Goal: Information Seeking & Learning: Learn about a topic

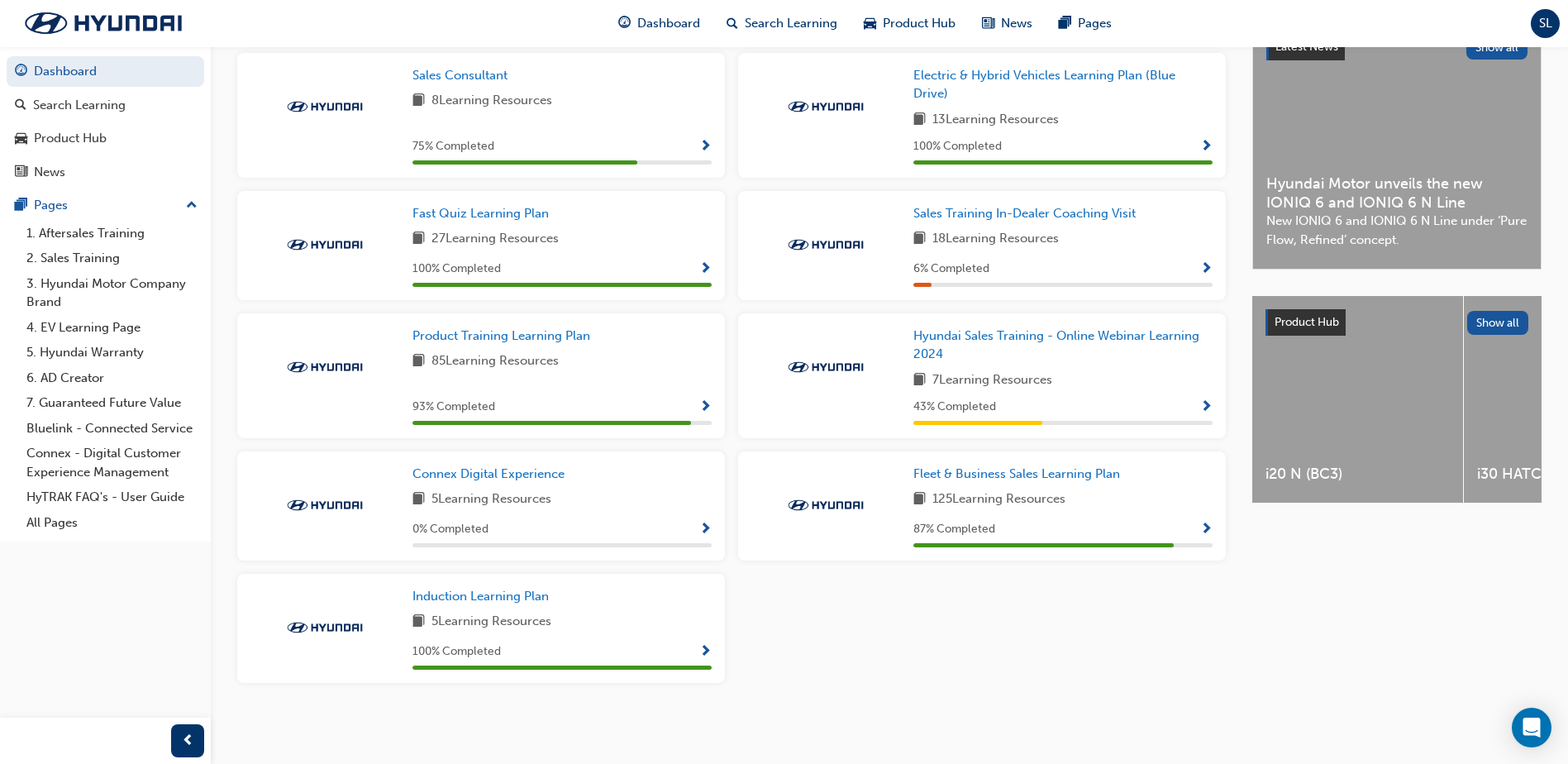
scroll to position [408, 0]
click at [569, 335] on span "Product Training Learning Plan" at bounding box center [501, 336] width 177 height 15
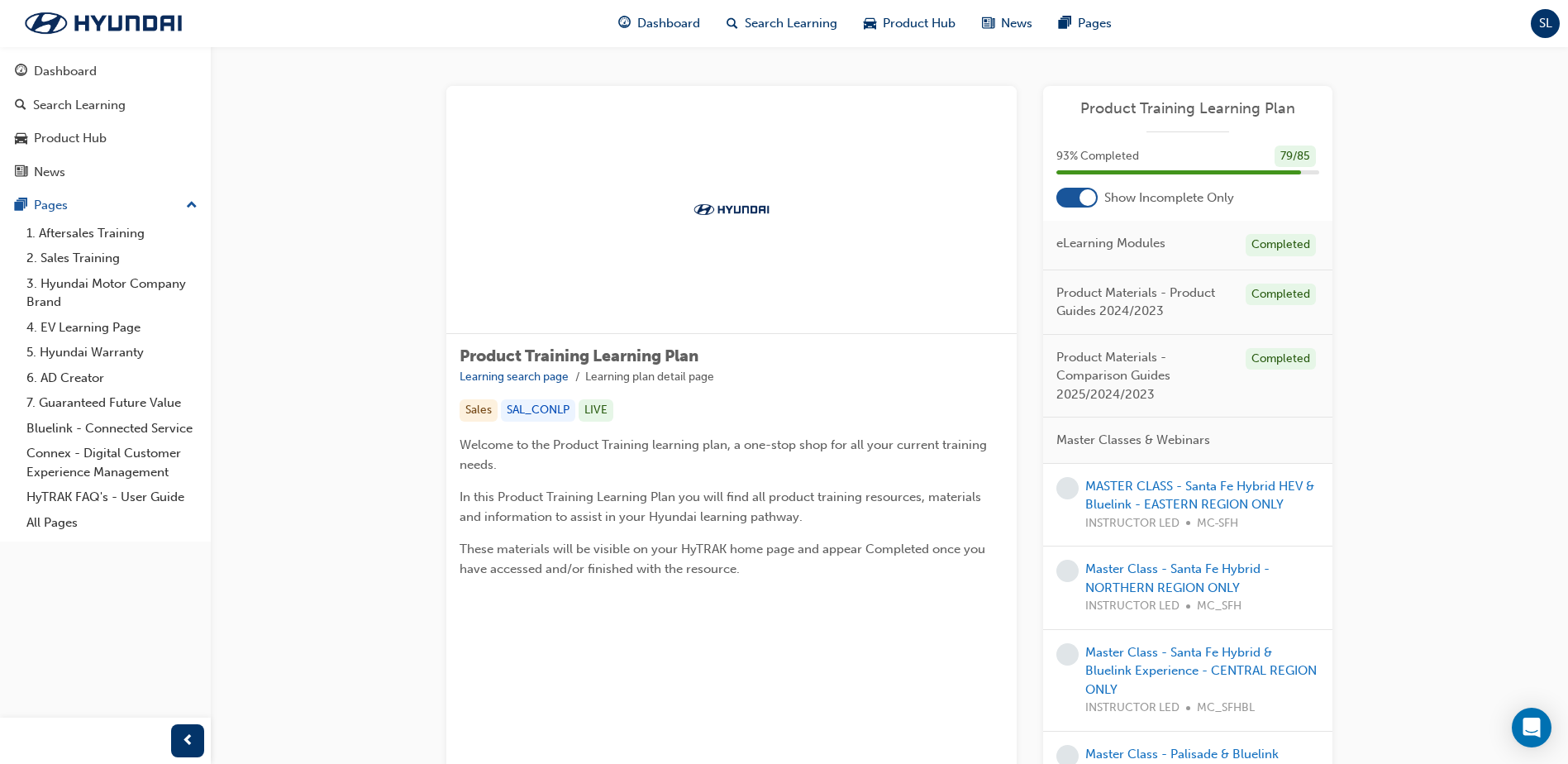
click at [1085, 197] on div at bounding box center [1088, 198] width 17 height 17
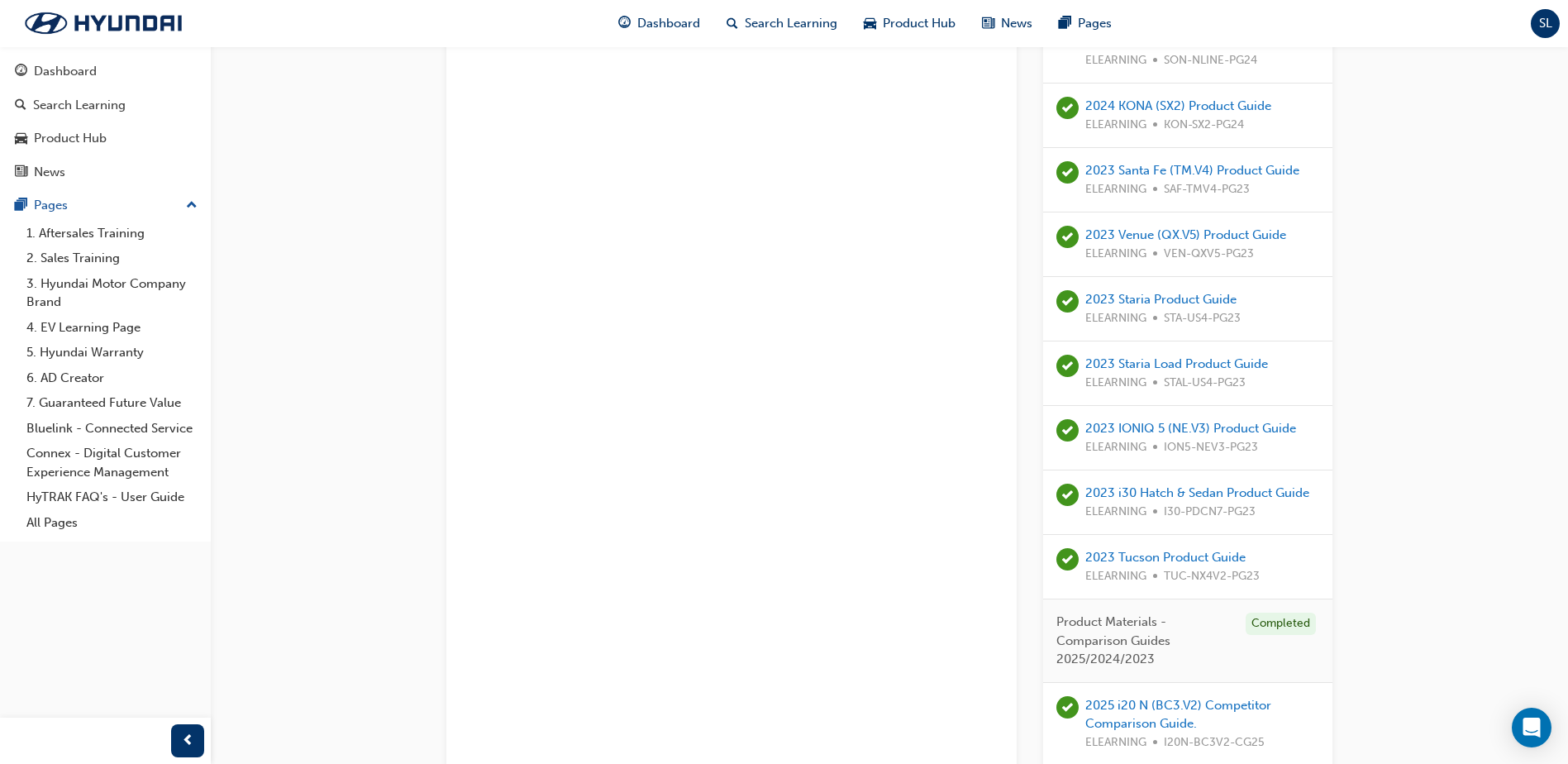
scroll to position [1323, 0]
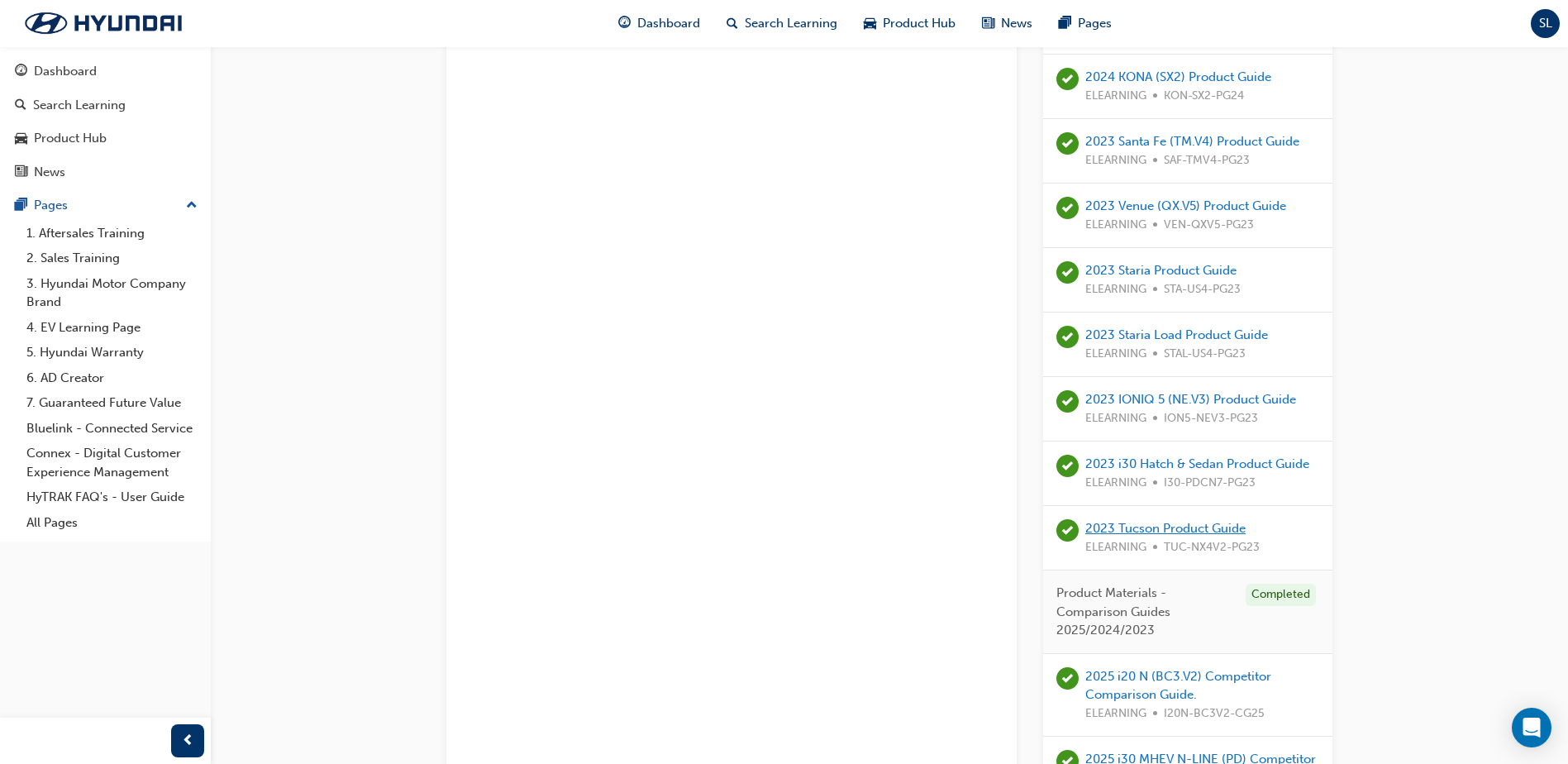
click at [1223, 535] on link "2023 Tucson Product Guide" at bounding box center [1165, 529] width 160 height 15
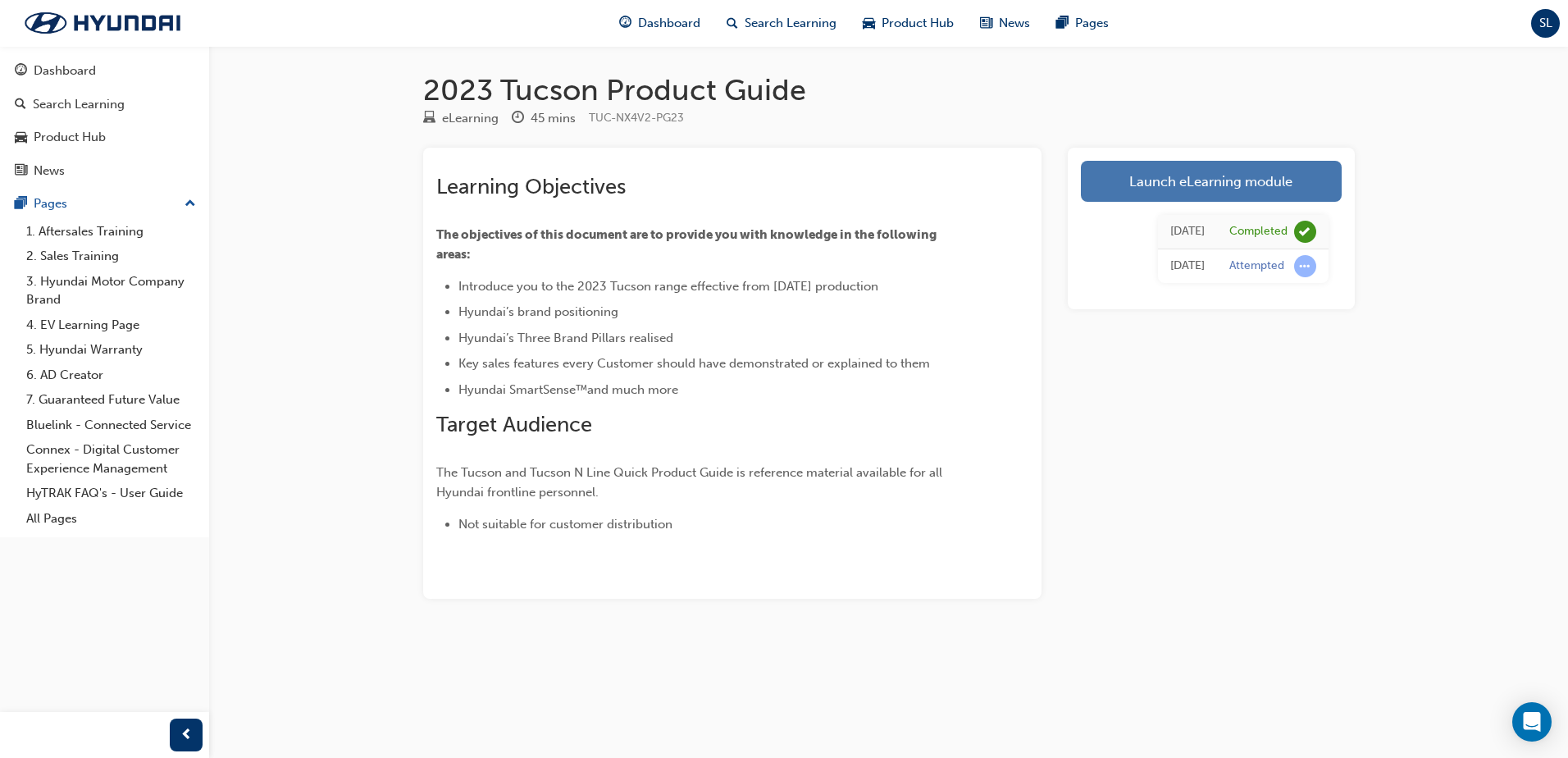
click at [1180, 183] on link "Launch eLearning module" at bounding box center [1210, 181] width 261 height 41
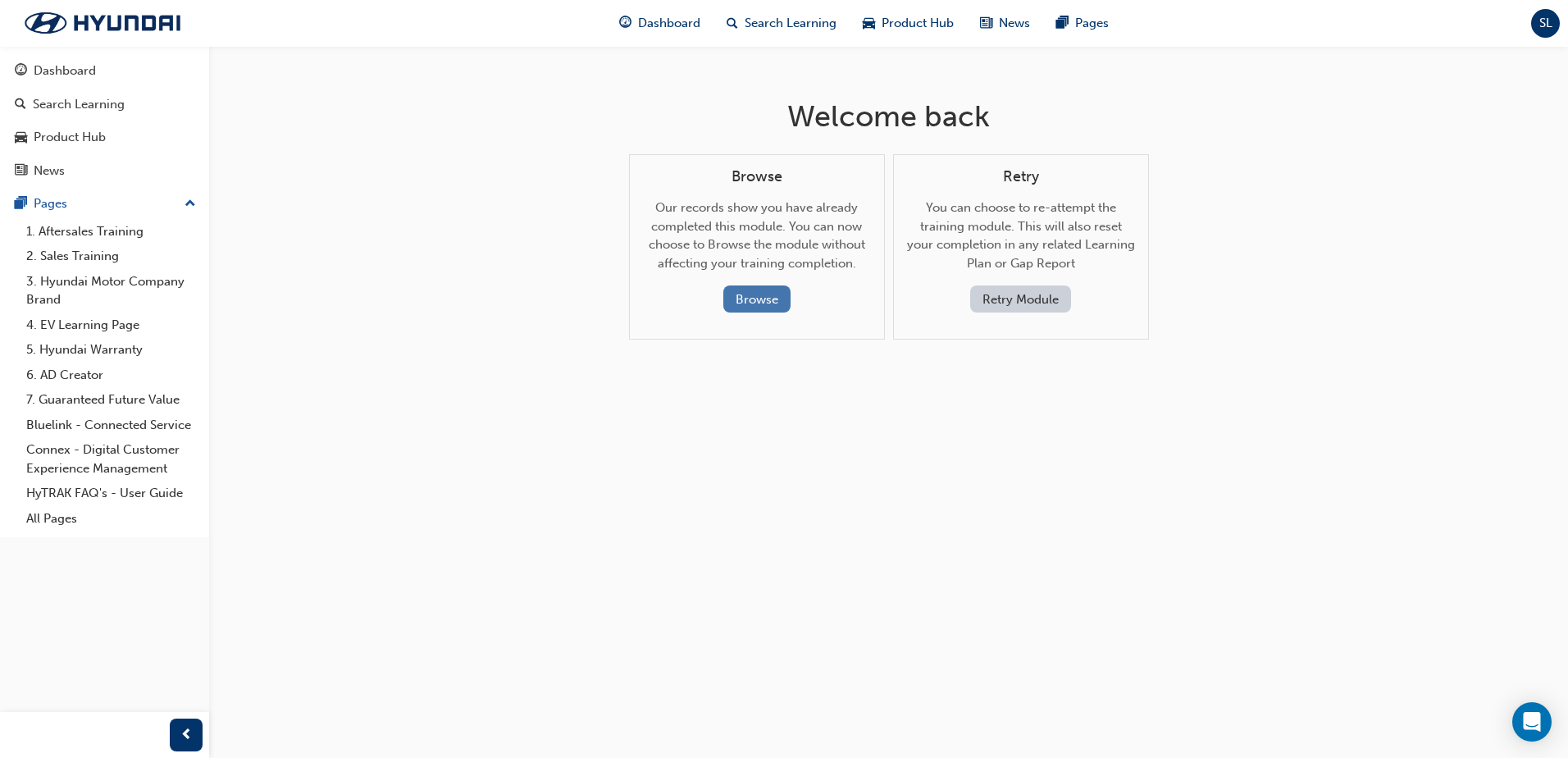
click at [778, 304] on button "Browse" at bounding box center [757, 299] width 68 height 27
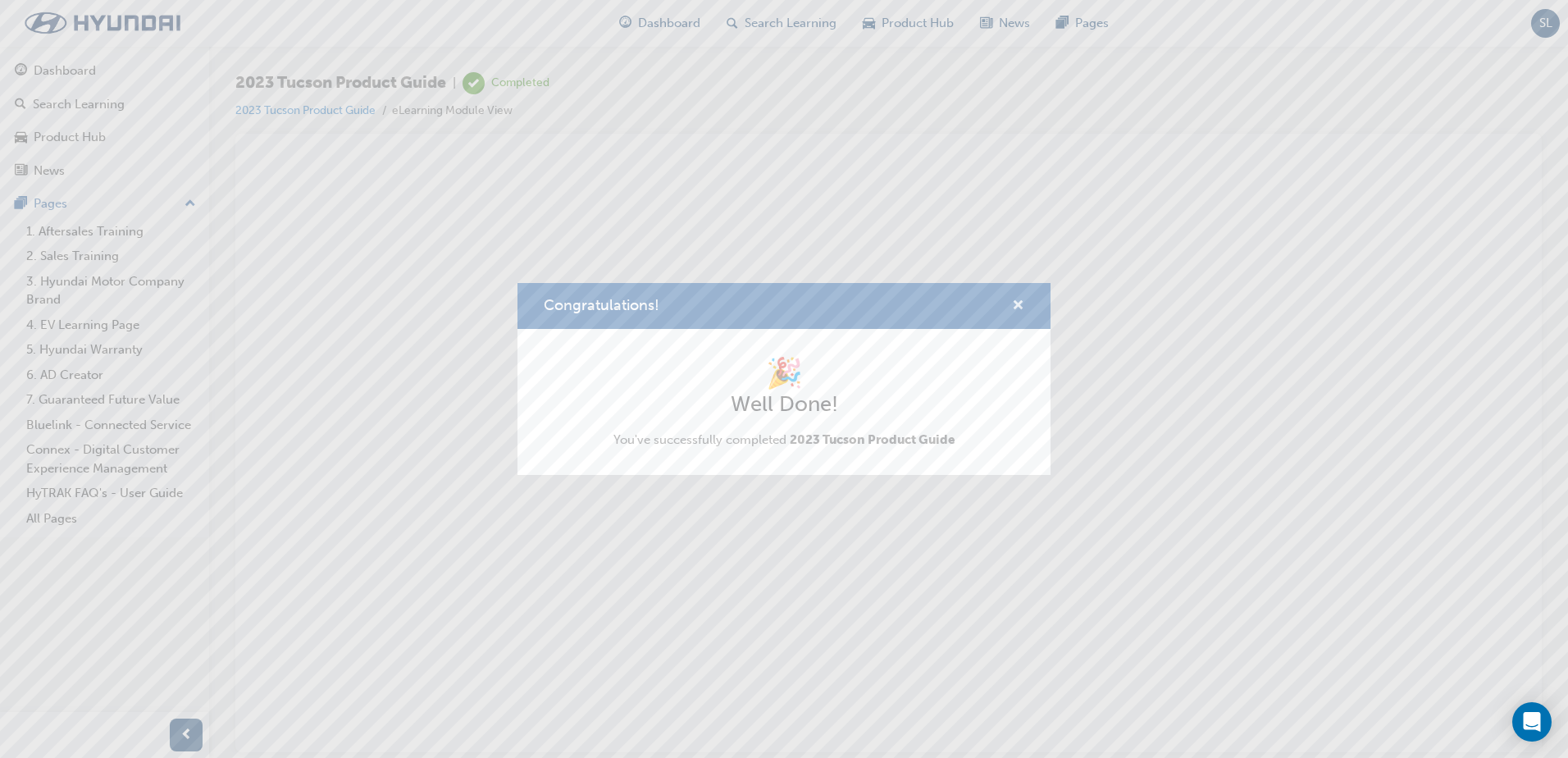
click at [1022, 304] on span "cross-icon" at bounding box center [1018, 307] width 13 height 15
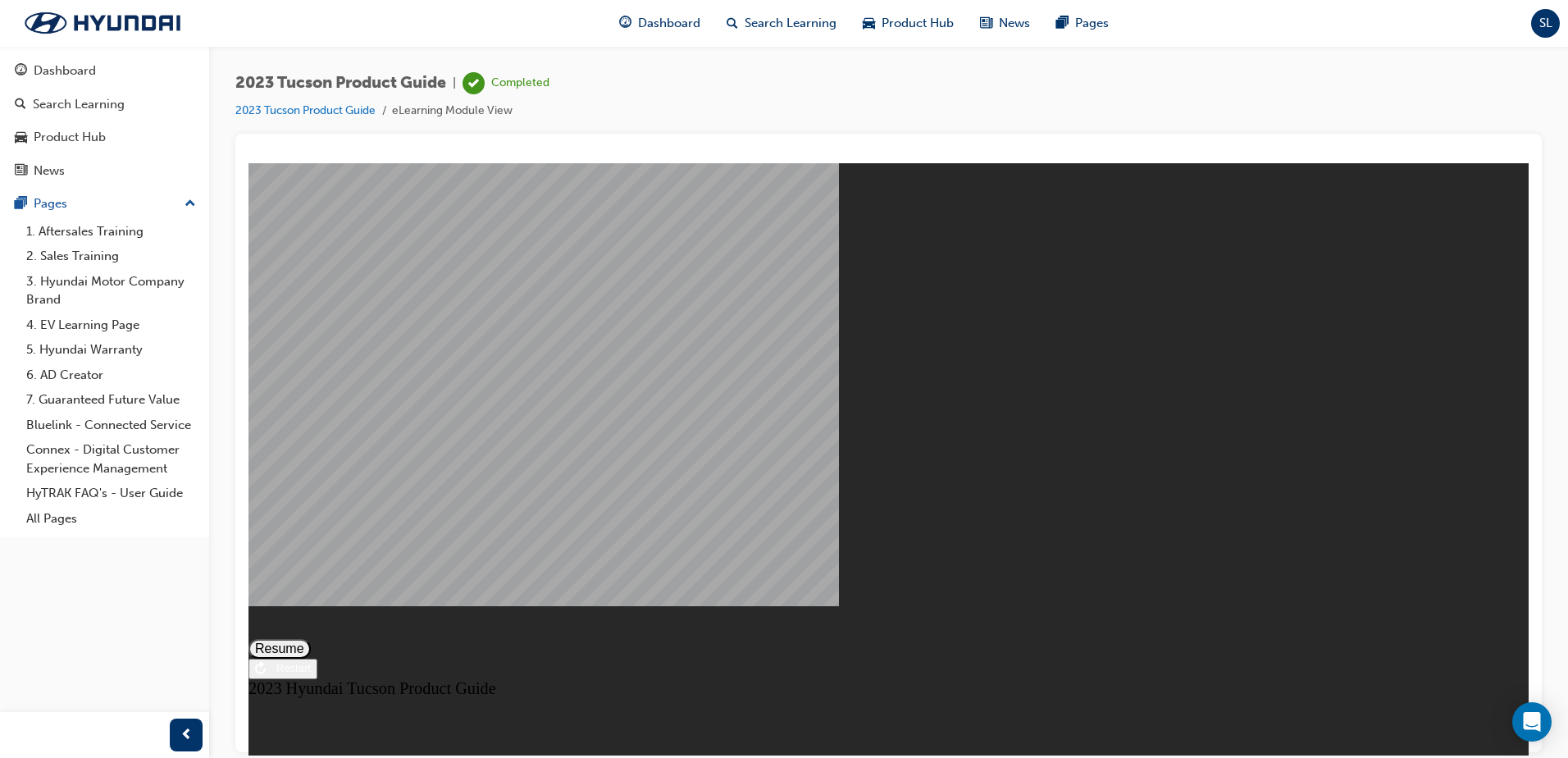
click at [311, 638] on button "Resume" at bounding box center [279, 648] width 63 height 20
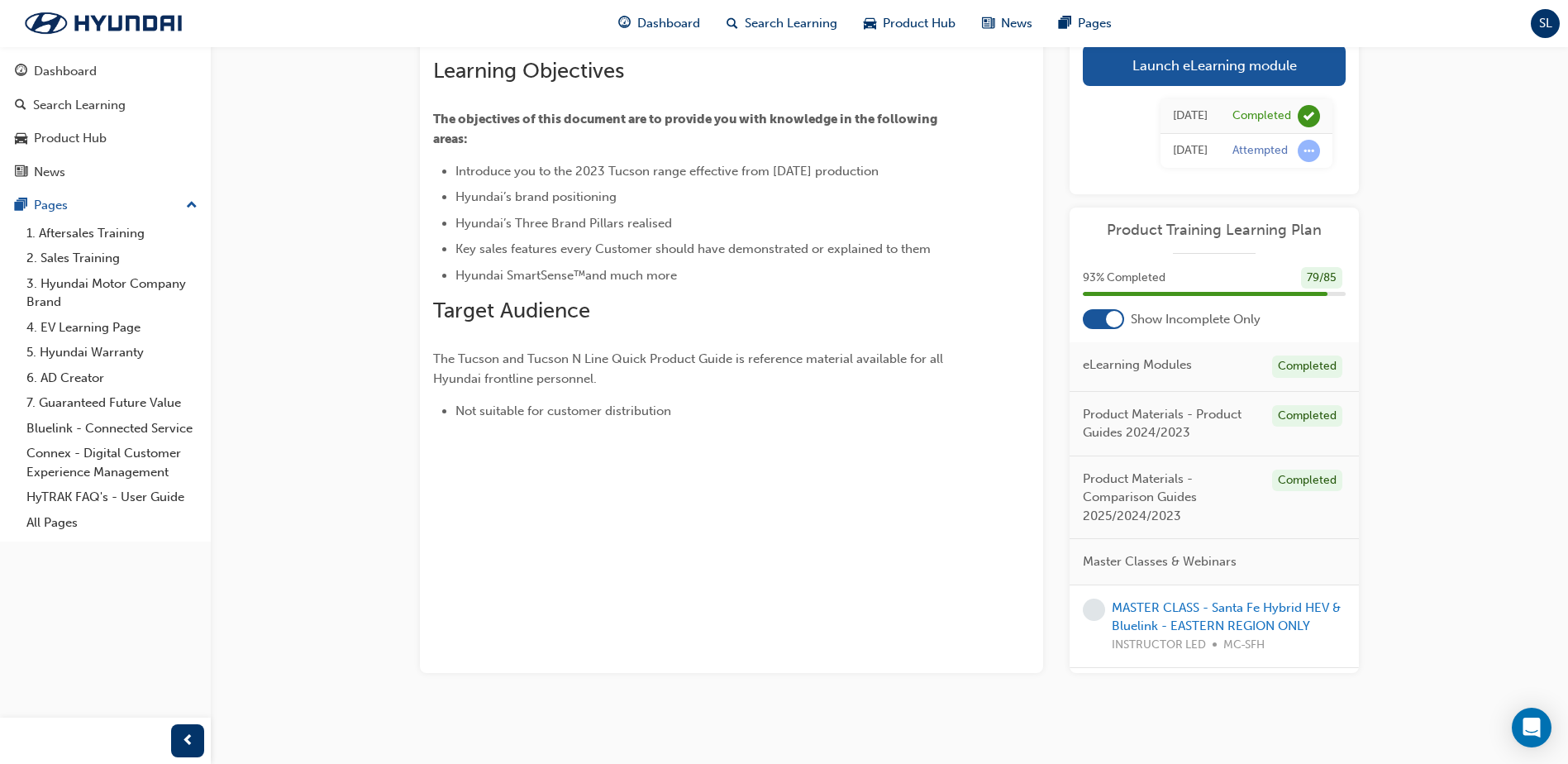
scroll to position [121, 0]
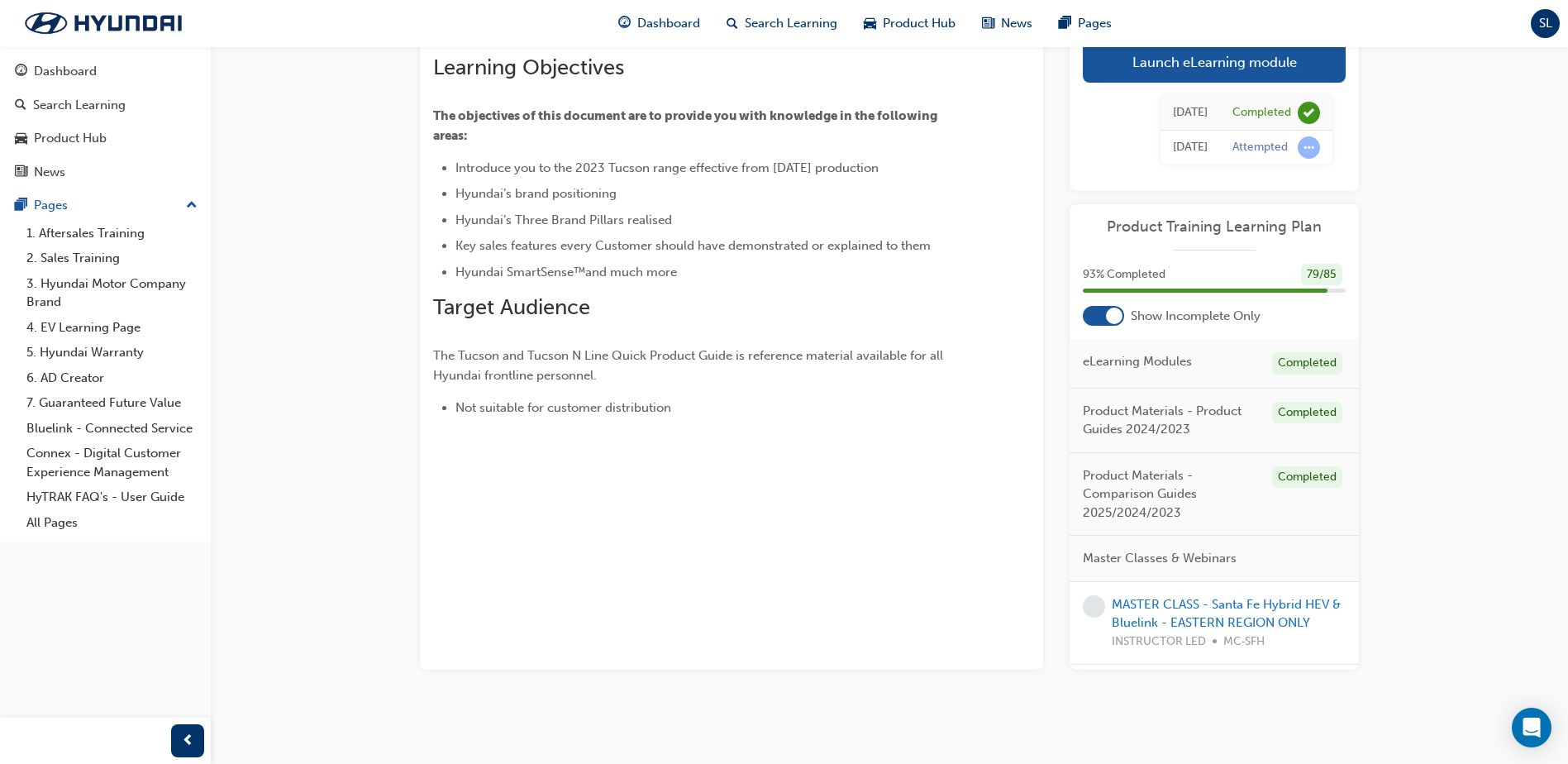
click at [1109, 318] on div at bounding box center [1114, 316] width 17 height 17
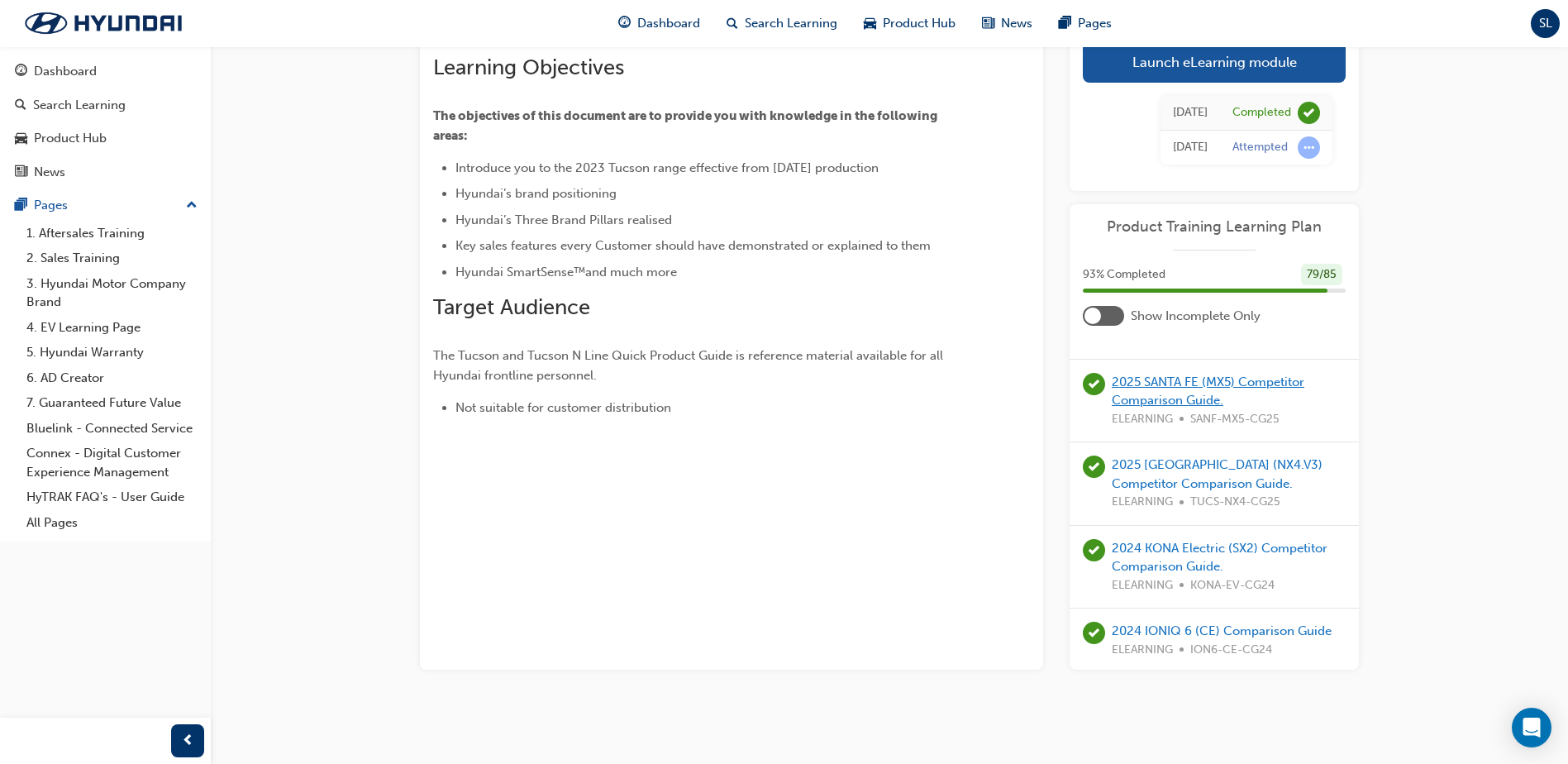
scroll to position [1984, 0]
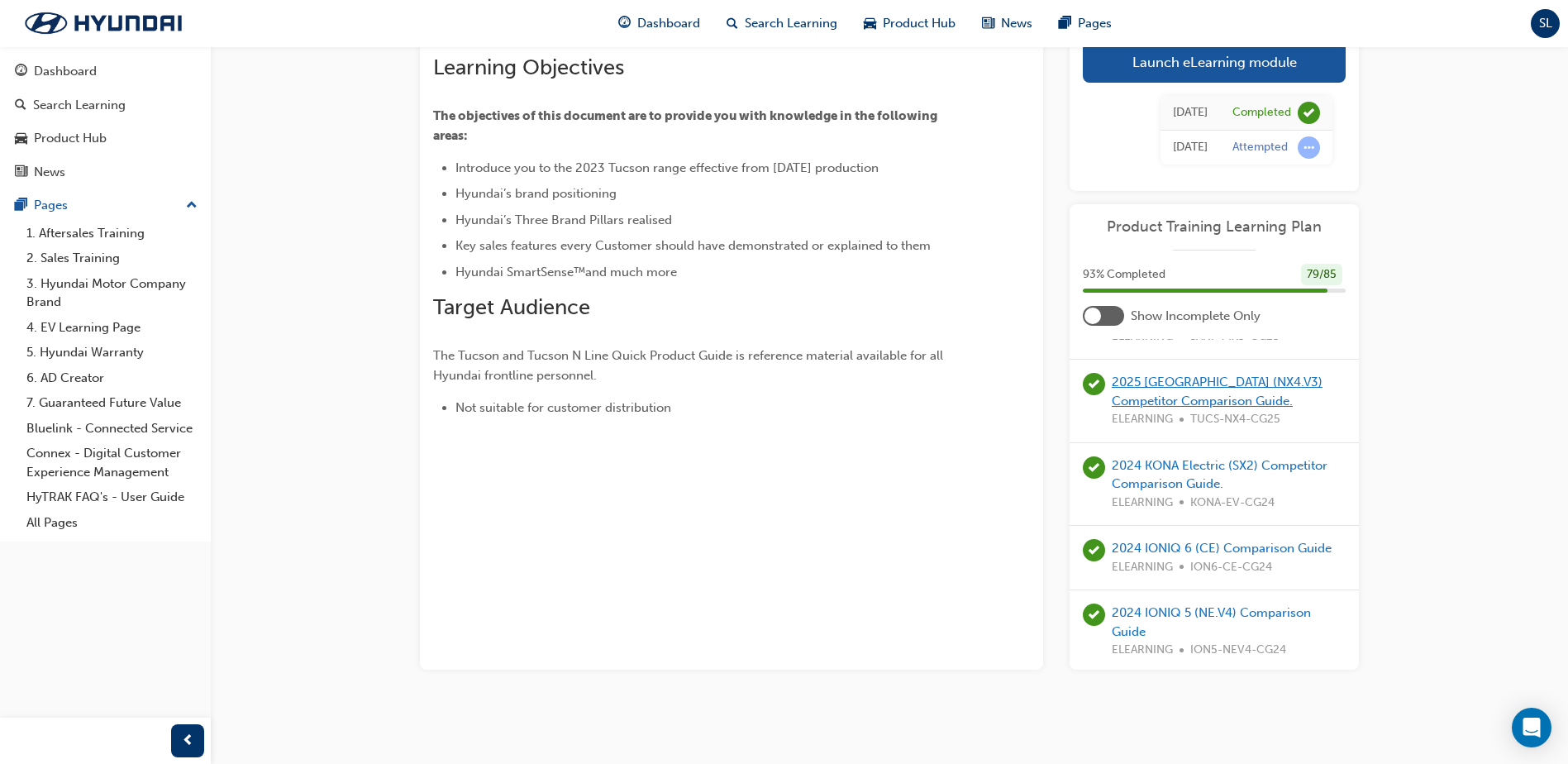
click at [1213, 408] on link "2025 [GEOGRAPHIC_DATA] (NX4.V3) Competitor Comparison Guide." at bounding box center [1217, 392] width 211 height 34
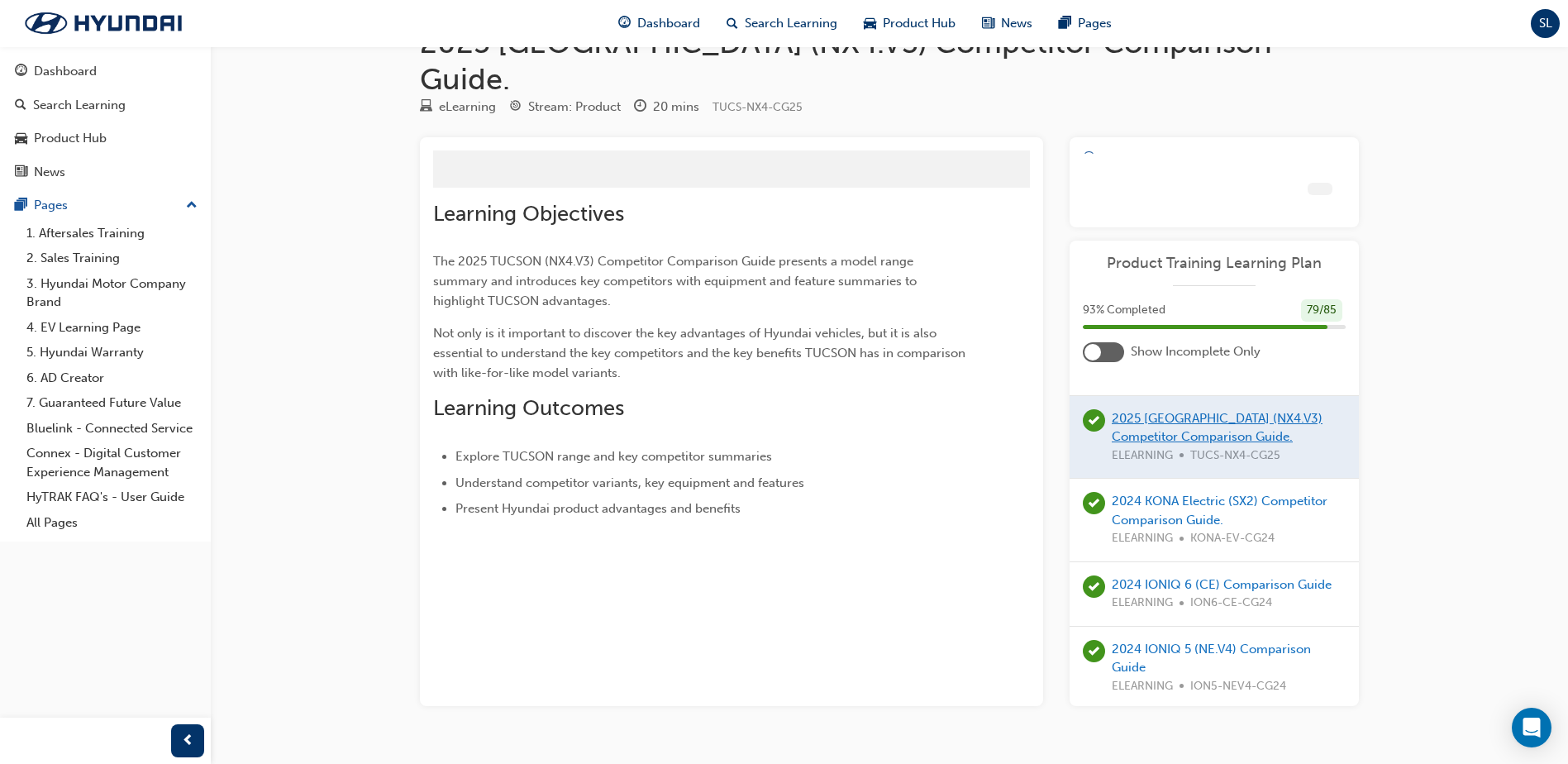
scroll to position [121, 0]
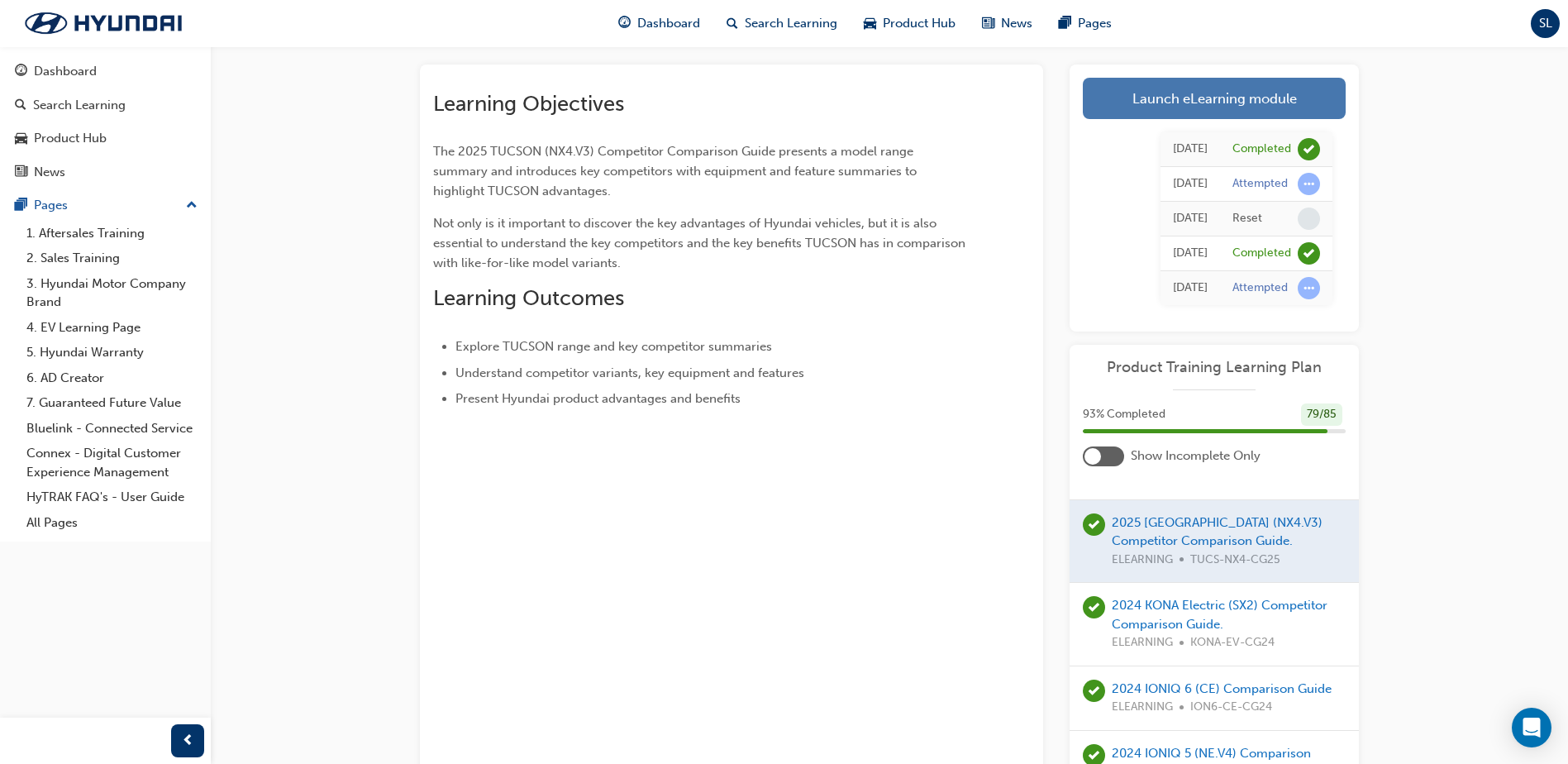
click at [1218, 77] on link "Launch eLearning module" at bounding box center [1214, 97] width 263 height 41
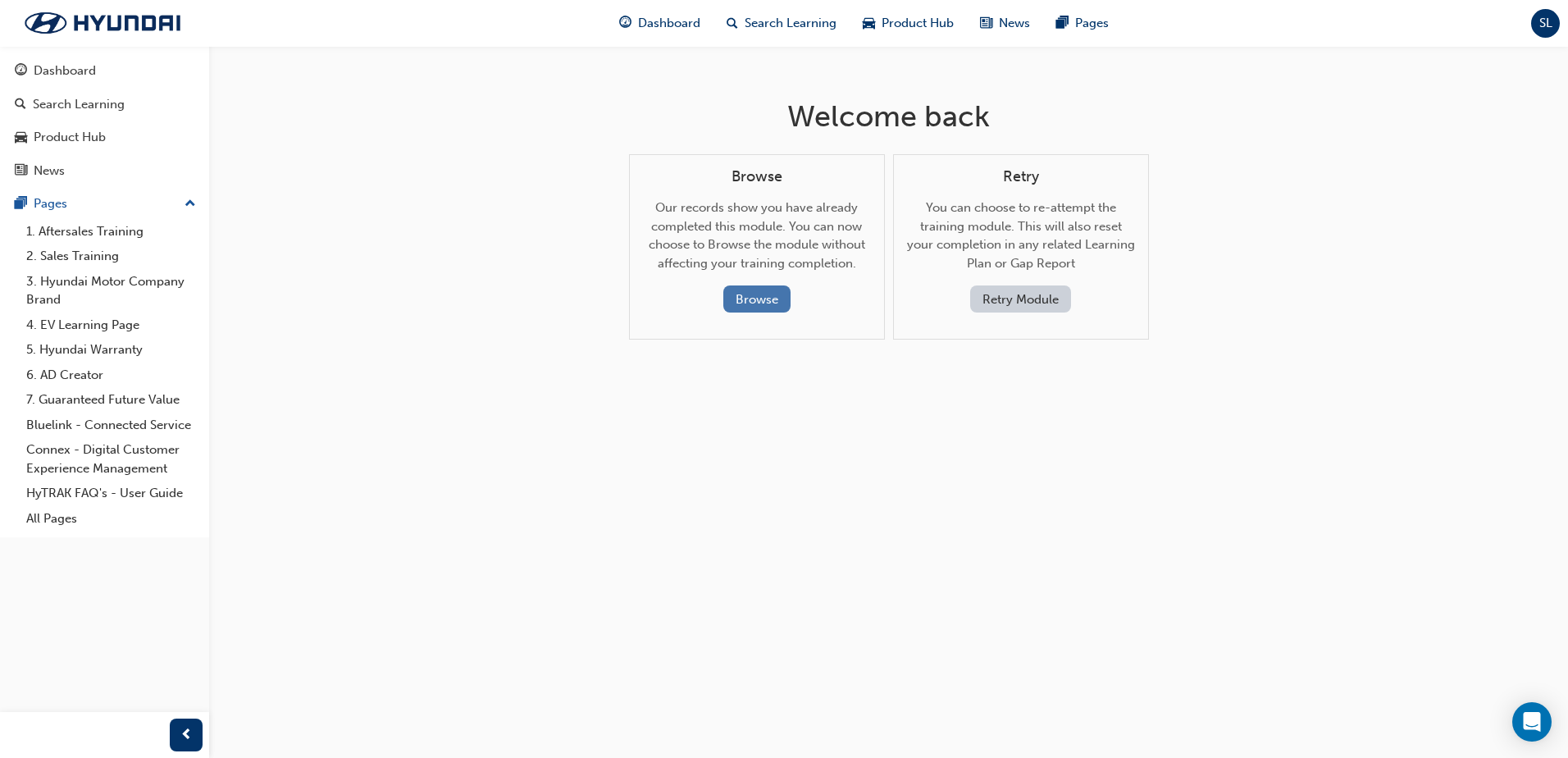
click at [760, 294] on button "Browse" at bounding box center [757, 299] width 68 height 27
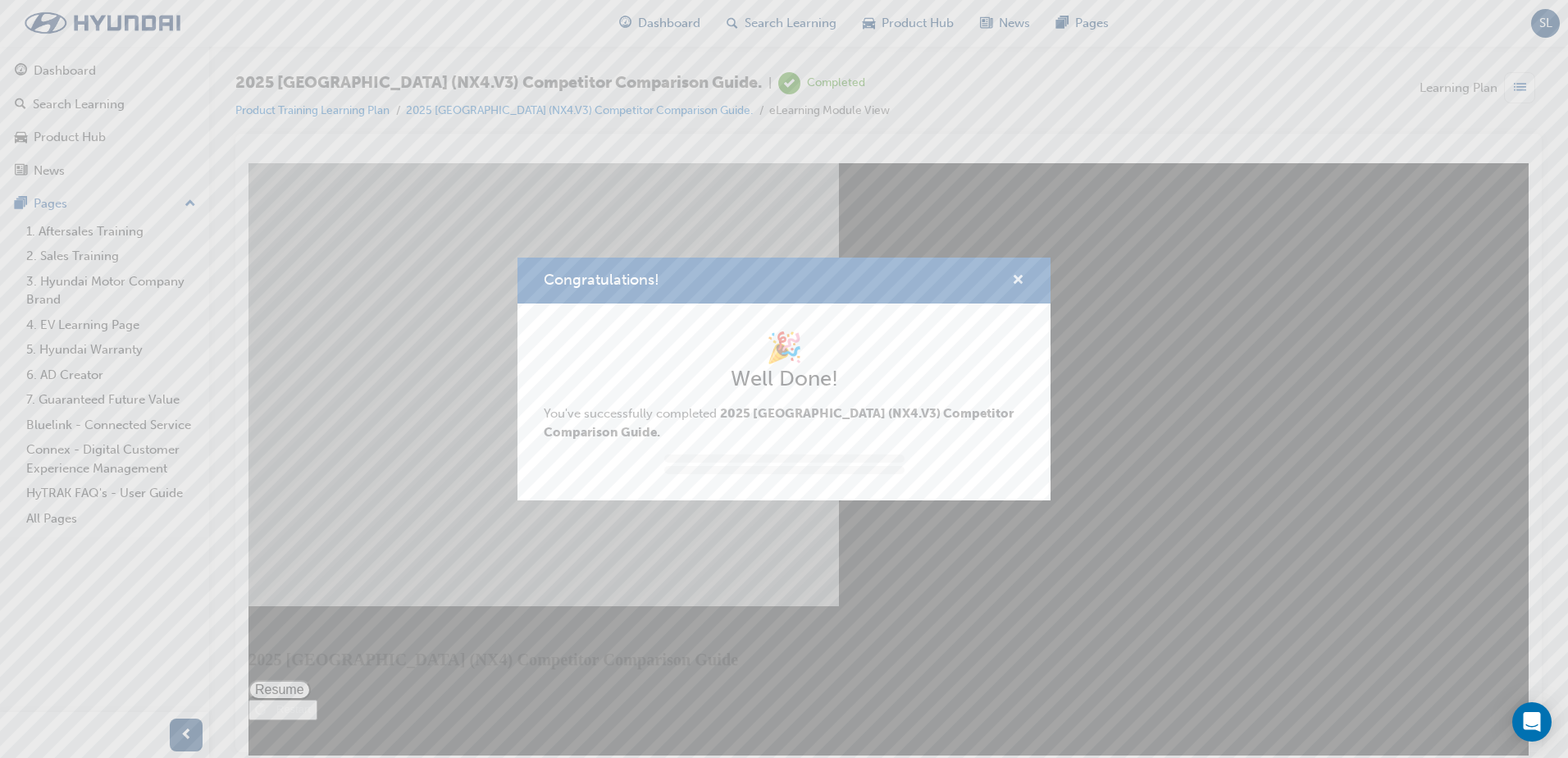
click at [1018, 276] on span "cross-icon" at bounding box center [1018, 282] width 13 height 15
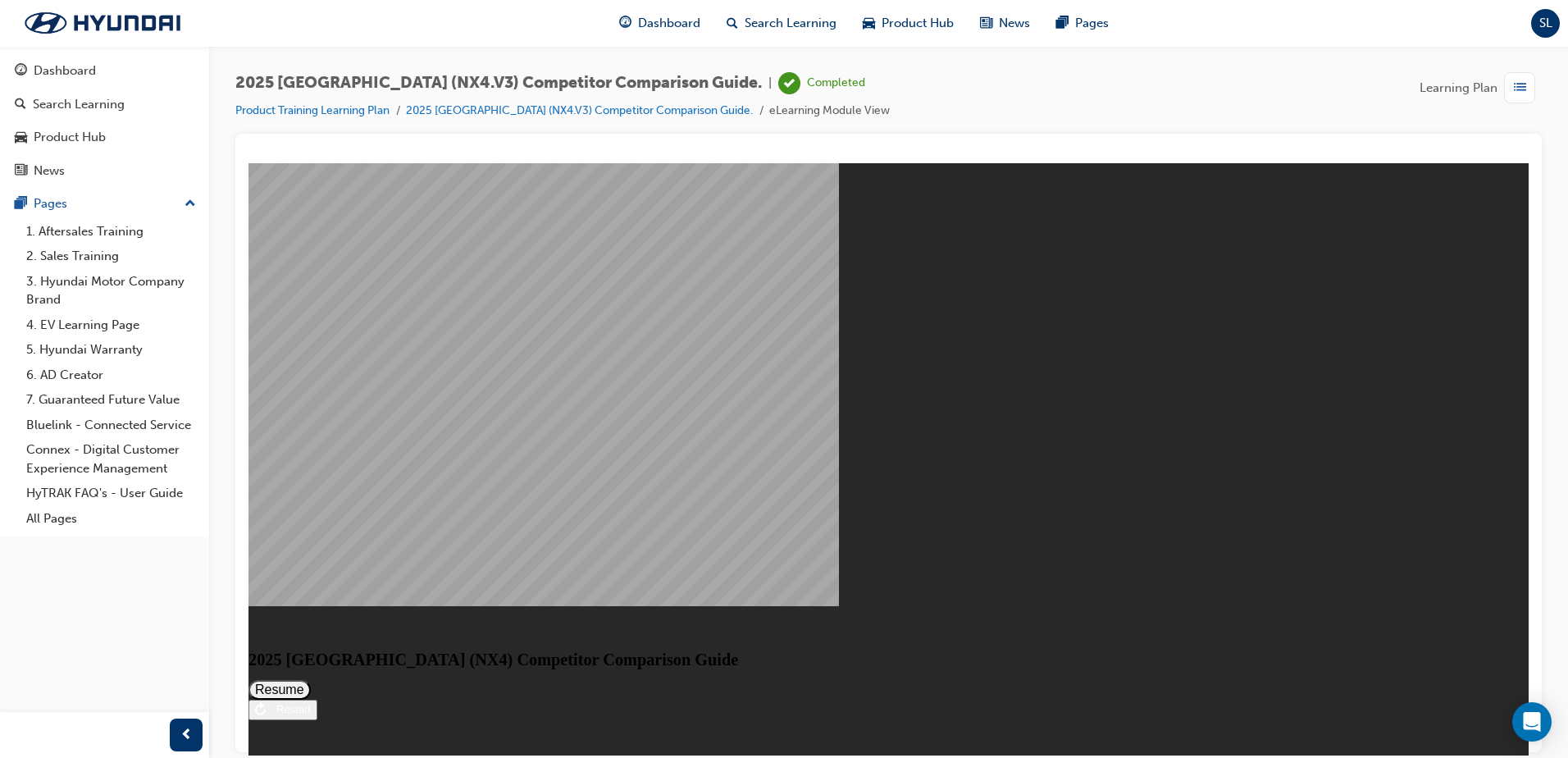
click at [311, 679] on button "Resume" at bounding box center [279, 689] width 63 height 20
